Goal: Book appointment/travel/reservation

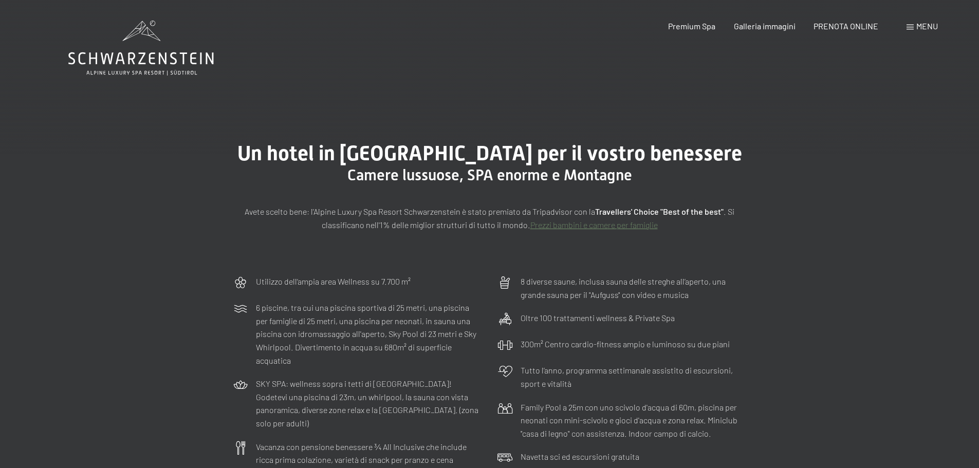
click at [927, 27] on span "Menu" at bounding box center [927, 26] width 22 height 10
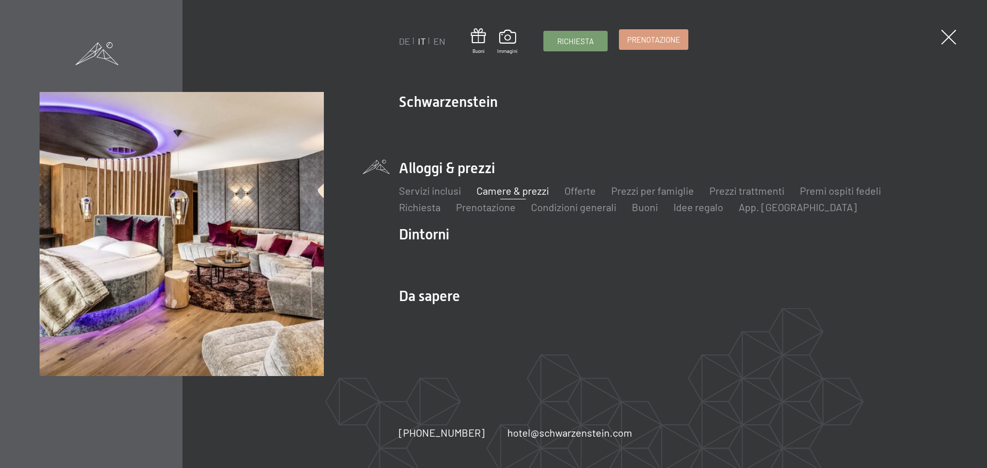
click at [639, 40] on span "Prenotazione" at bounding box center [653, 39] width 53 height 11
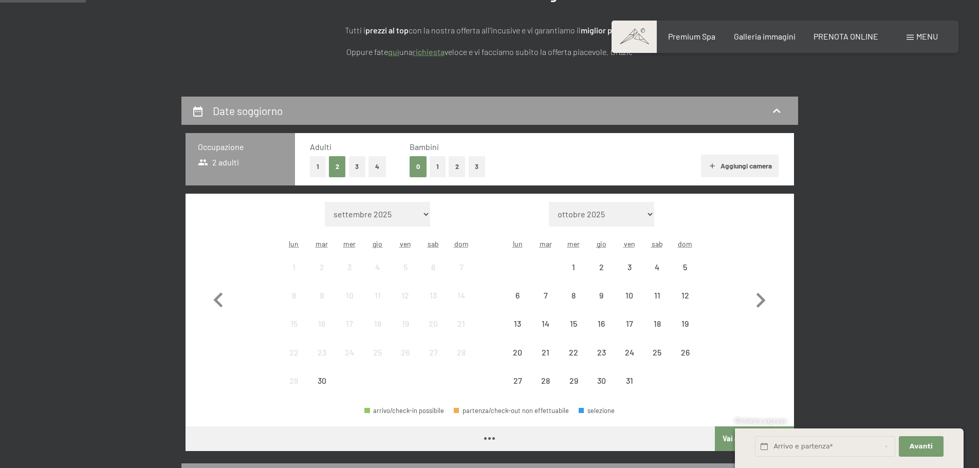
scroll to position [308, 0]
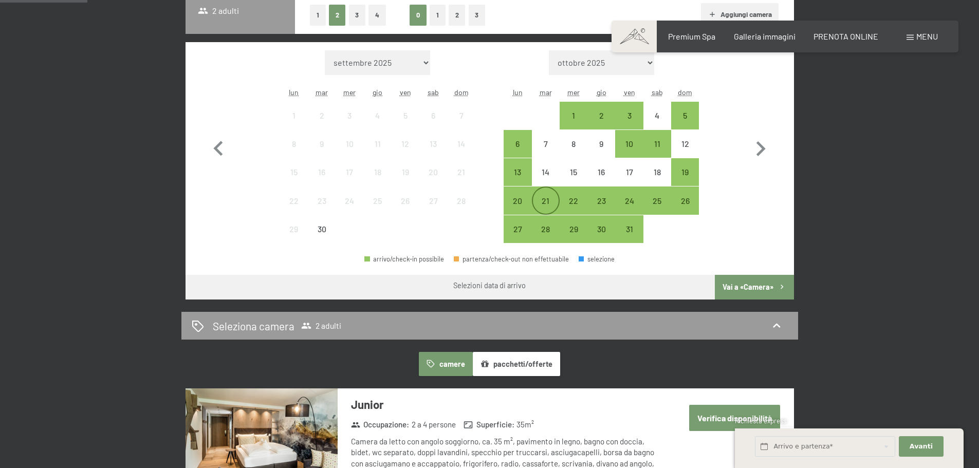
click at [546, 200] on div "21" at bounding box center [546, 210] width 26 height 26
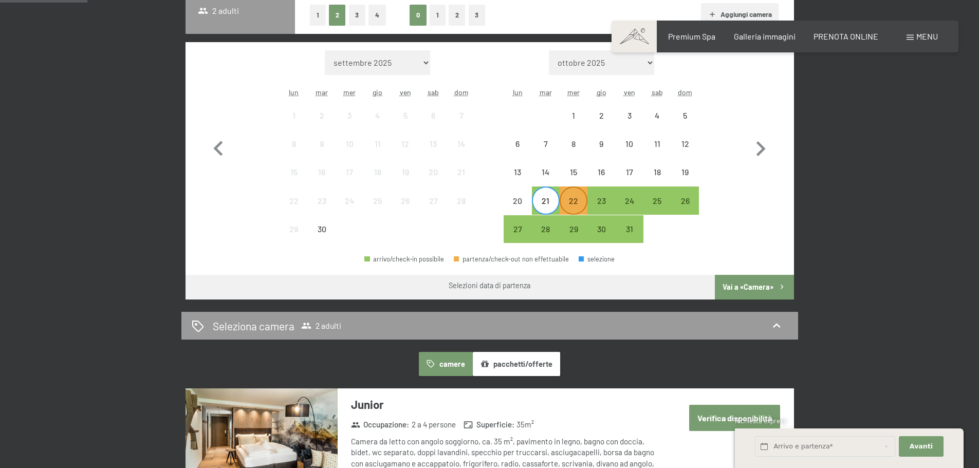
click at [570, 201] on div "22" at bounding box center [574, 210] width 26 height 26
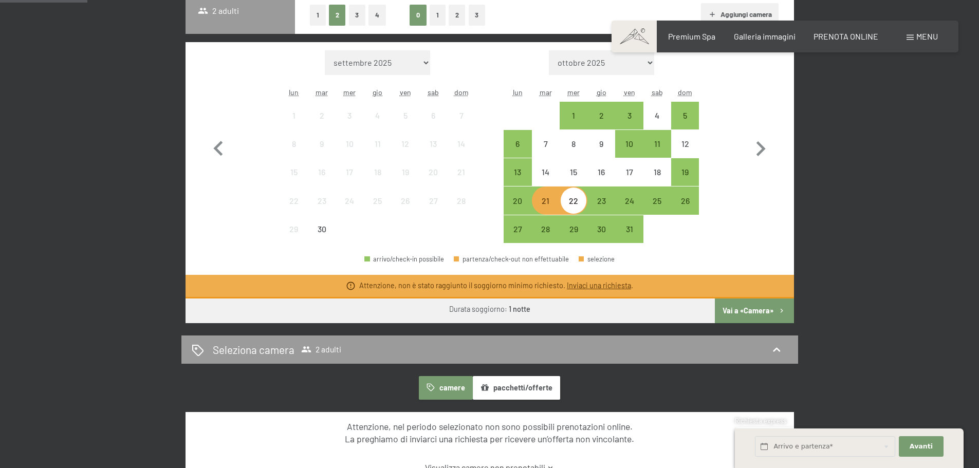
click at [762, 309] on button "Vai a «Camera»" at bounding box center [754, 311] width 79 height 25
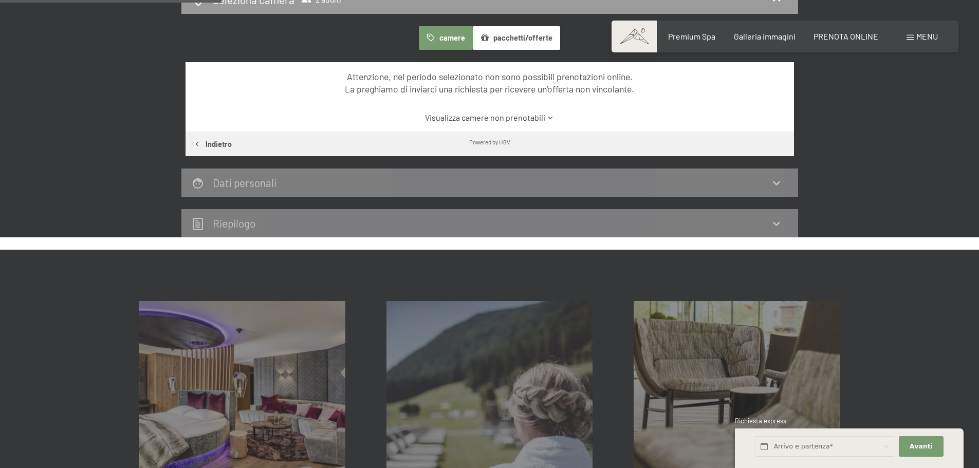
scroll to position [253, 0]
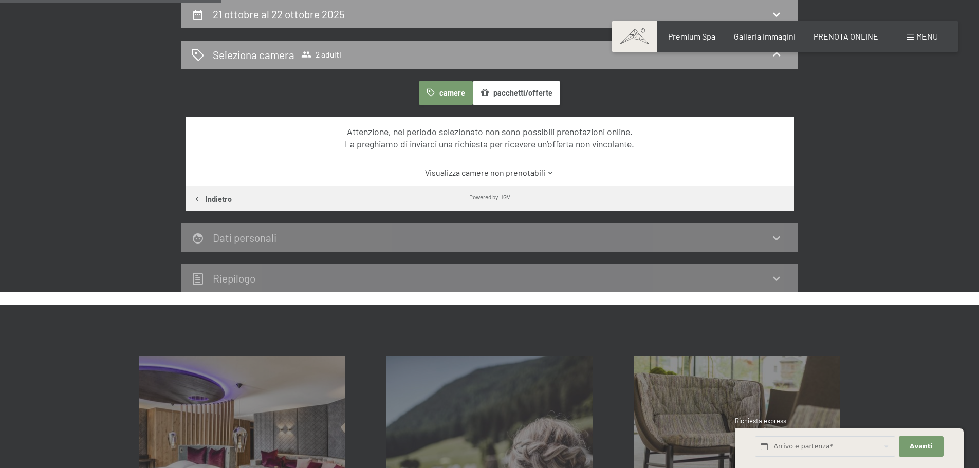
click at [456, 91] on button "camere" at bounding box center [445, 93] width 53 height 24
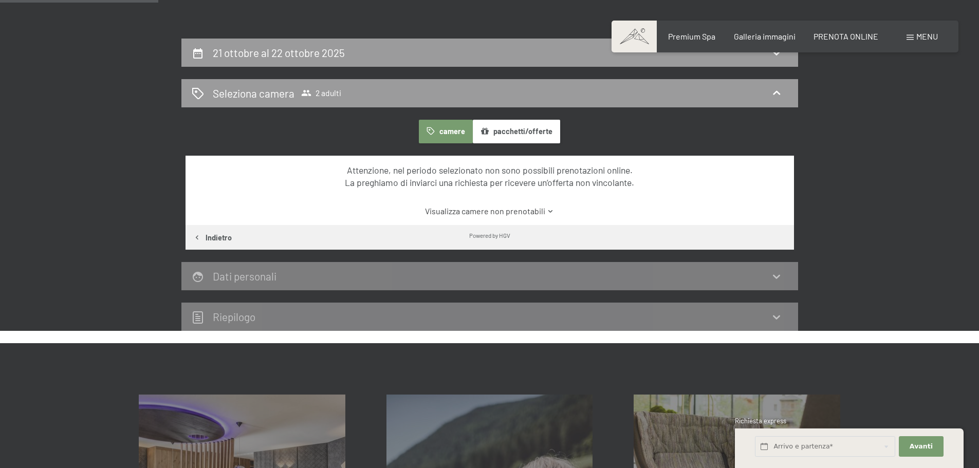
scroll to position [99, 0]
